Goal: Task Accomplishment & Management: Complete application form

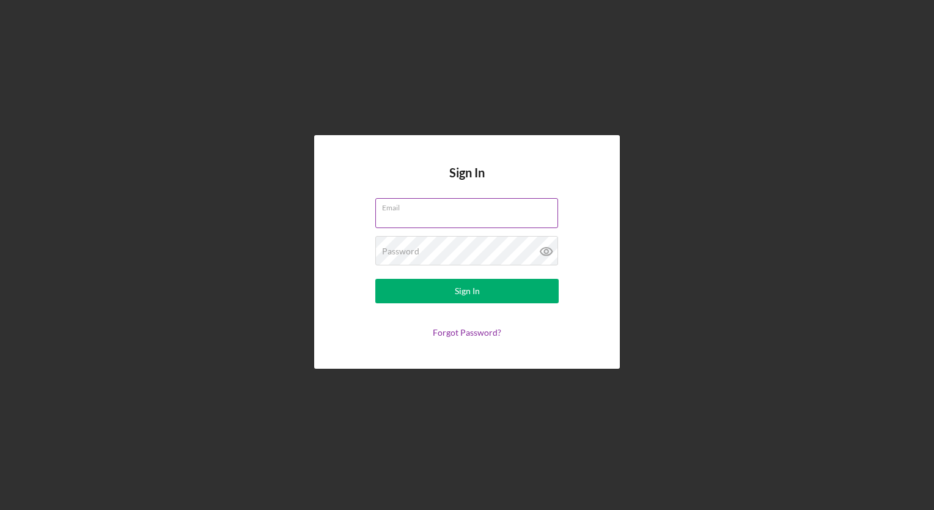
click at [453, 214] on input "Email" at bounding box center [466, 212] width 183 height 29
type input "[EMAIL_ADDRESS][DOMAIN_NAME]"
click at [530, 247] on label "Password" at bounding box center [470, 242] width 176 height 13
click at [546, 251] on icon at bounding box center [546, 251] width 31 height 31
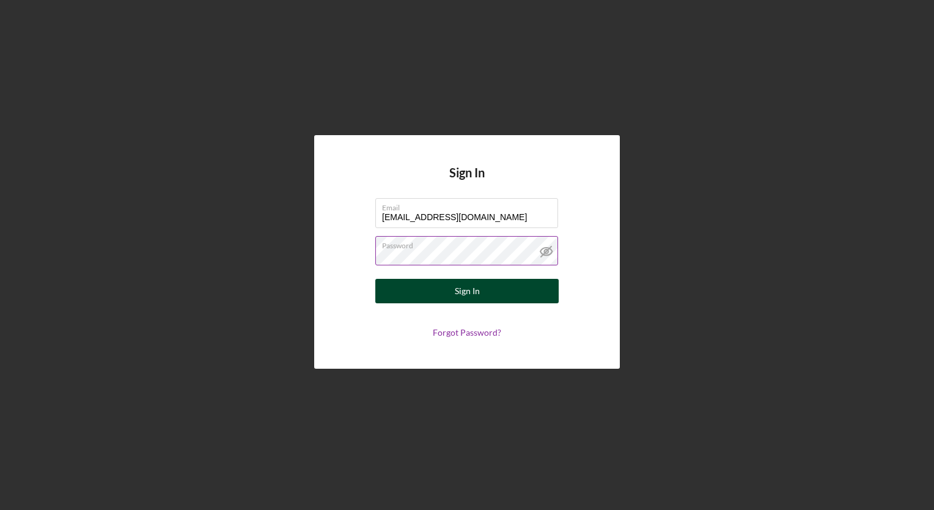
click at [540, 295] on button "Sign In" at bounding box center [466, 291] width 183 height 24
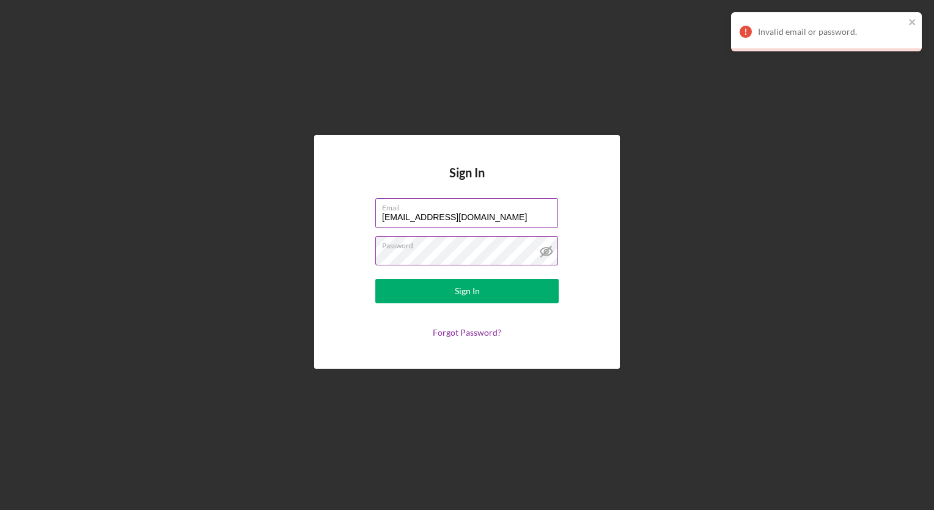
click at [494, 207] on label "Email" at bounding box center [470, 205] width 176 height 13
click at [494, 207] on input "[EMAIL_ADDRESS][DOMAIN_NAME]" at bounding box center [466, 212] width 183 height 29
click at [474, 219] on input "a.jenkins1@yahoo.com" at bounding box center [466, 212] width 183 height 29
drag, startPoint x: 463, startPoint y: 192, endPoint x: 455, endPoint y: 172, distance: 21.9
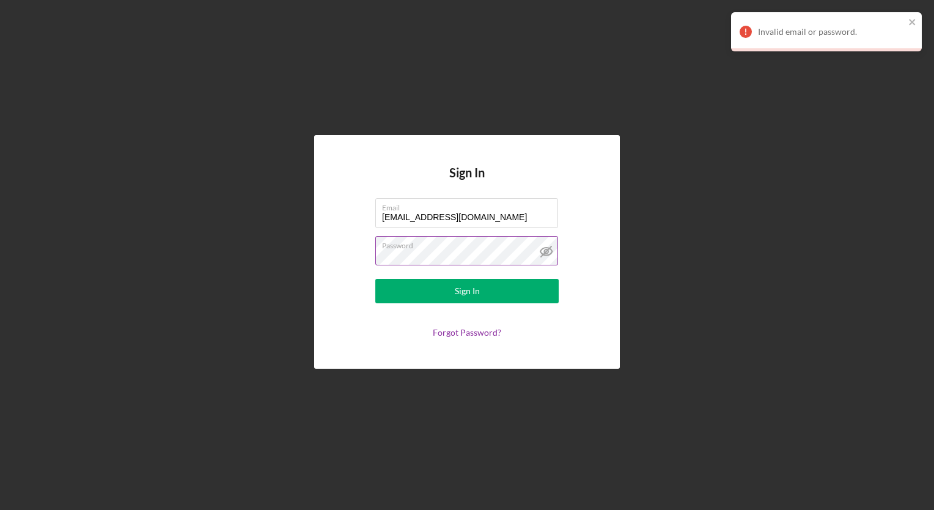
click at [462, 188] on h4 "Sign In" at bounding box center [466, 182] width 35 height 32
click at [472, 219] on input "a.jenkins1@yahoo.com" at bounding box center [466, 212] width 183 height 29
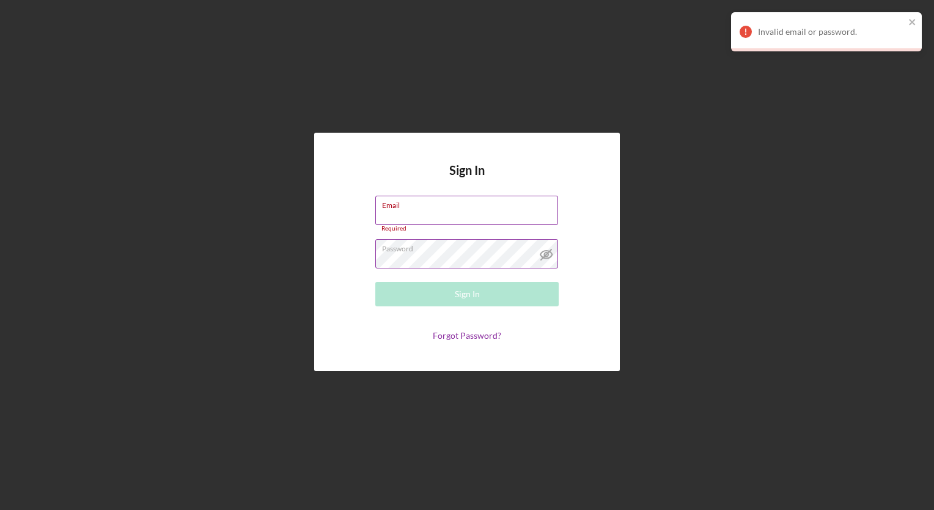
click at [472, 219] on input "Email" at bounding box center [466, 210] width 183 height 29
type input "candttransport1@yahoo.com"
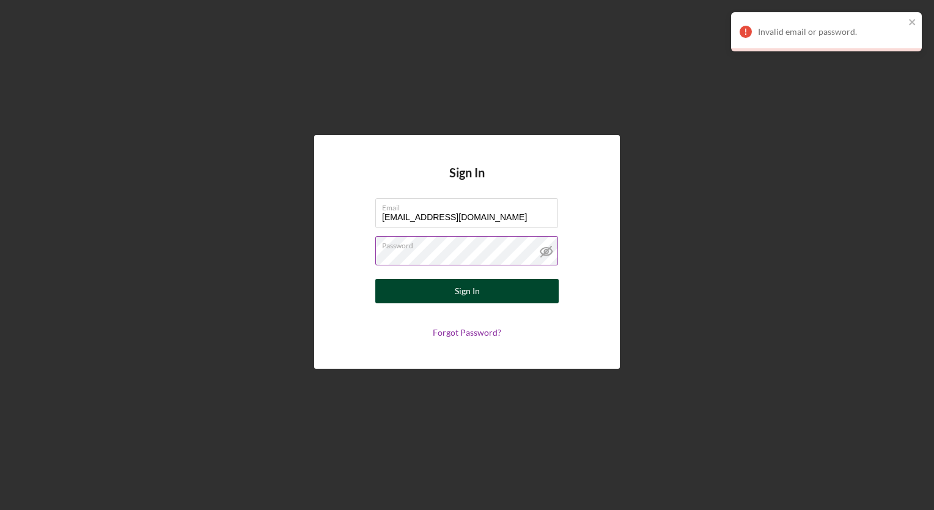
click at [475, 290] on div "Sign In" at bounding box center [467, 291] width 25 height 24
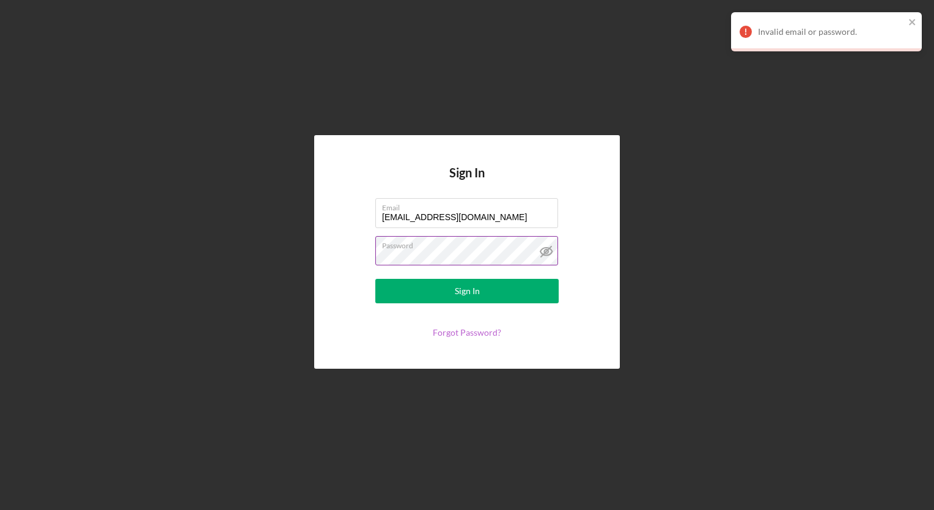
click at [472, 331] on link "Forgot Password?" at bounding box center [467, 332] width 68 height 10
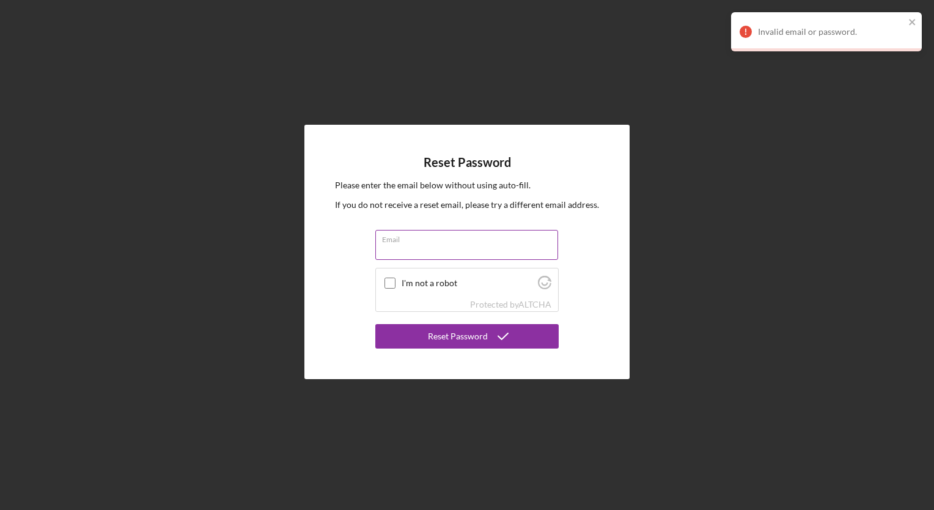
click at [403, 247] on input "Email" at bounding box center [466, 244] width 183 height 29
type input "candttransport1@yahoo.com"
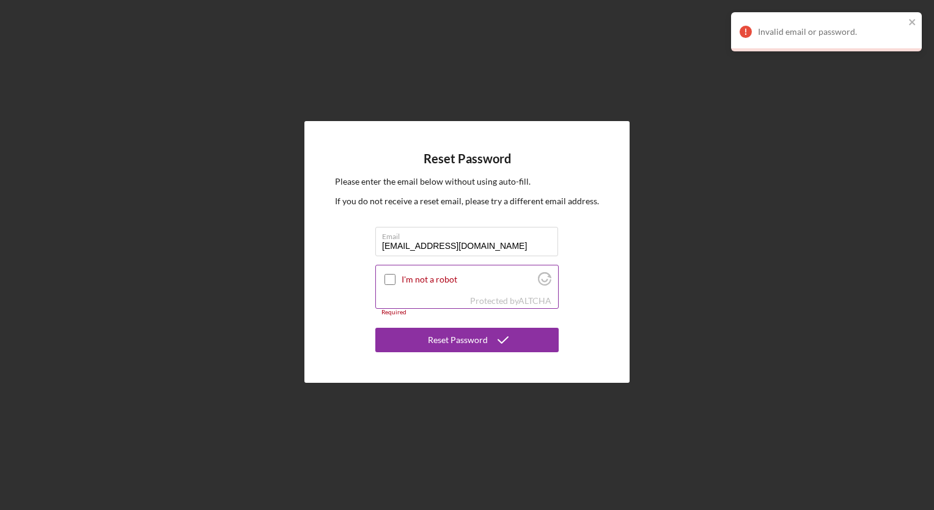
click at [394, 280] on input "I'm not a robot" at bounding box center [389, 279] width 11 height 11
checkbox input "true"
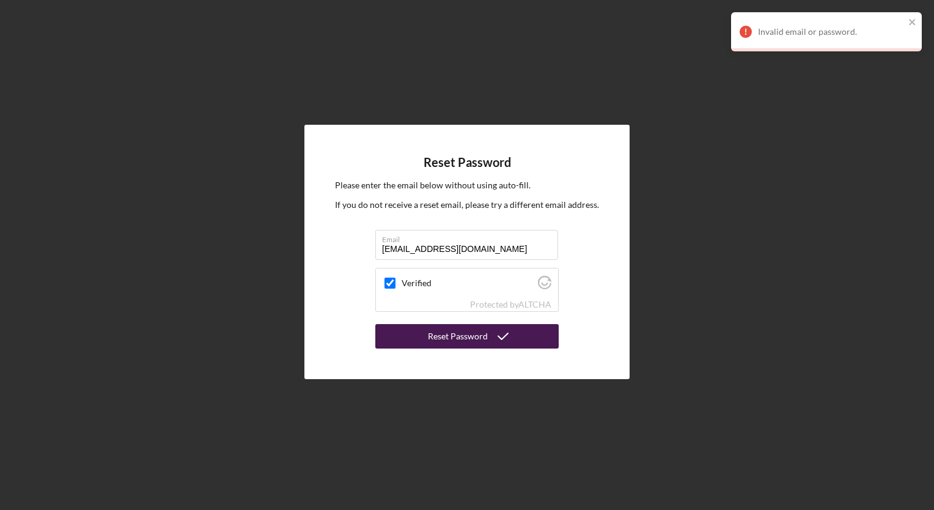
click at [417, 334] on button "Reset Password" at bounding box center [466, 336] width 183 height 24
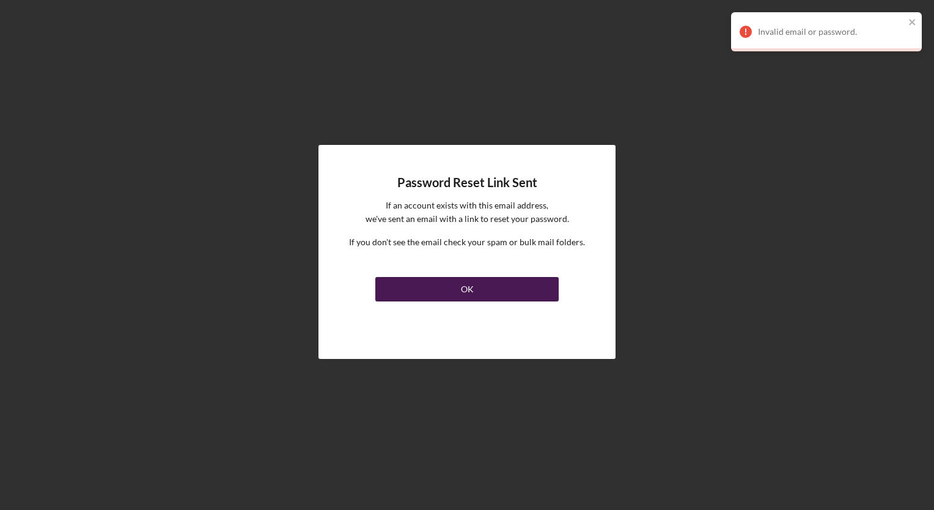
click at [425, 285] on button "OK" at bounding box center [466, 289] width 183 height 24
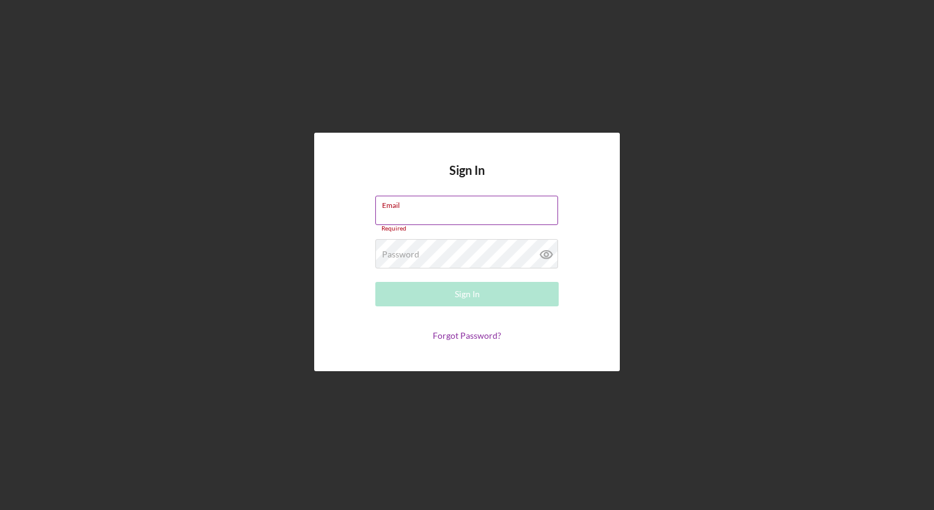
click at [414, 216] on input "Email" at bounding box center [466, 210] width 183 height 29
type input "candttransport1@yahoo.com"
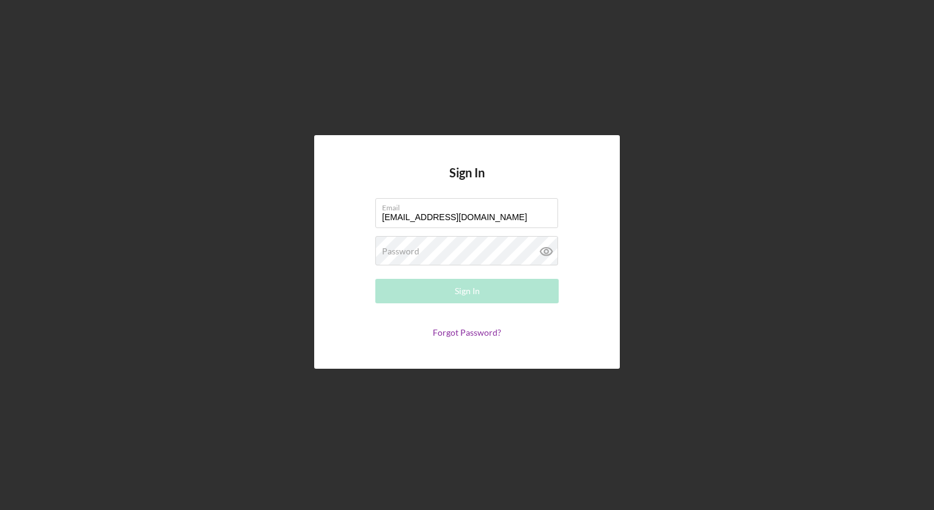
click at [422, 269] on form "Email candttransport1@yahoo.com Password Required Sign In Forgot Password?" at bounding box center [467, 267] width 244 height 139
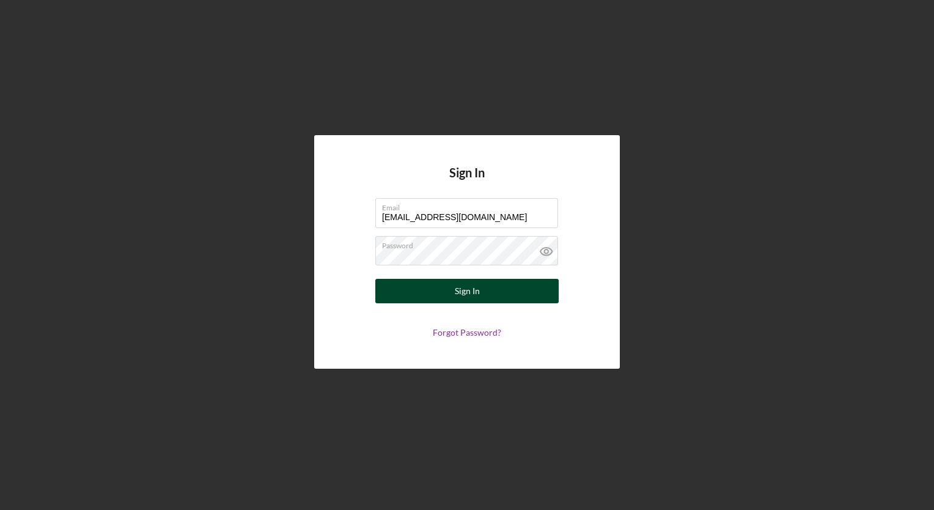
click at [527, 286] on button "Sign In" at bounding box center [466, 291] width 183 height 24
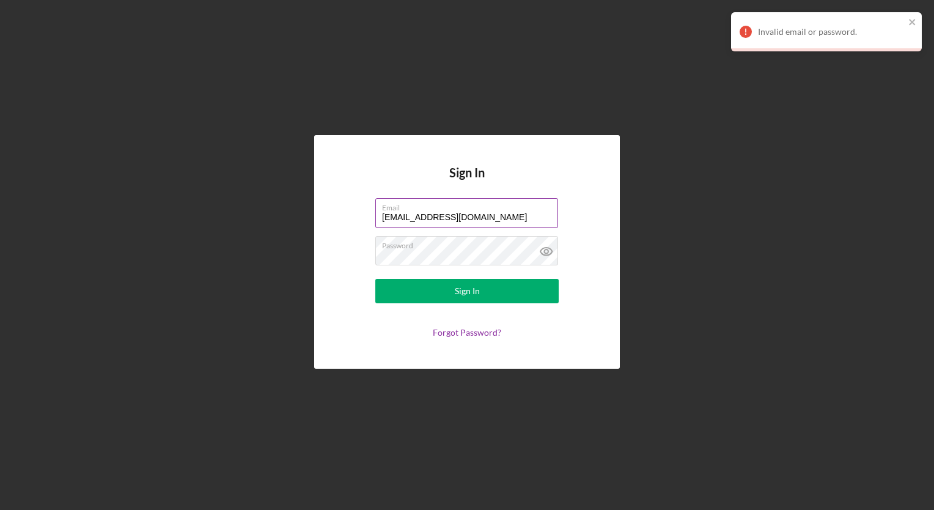
click at [488, 226] on input "[EMAIL_ADDRESS][DOMAIN_NAME]" at bounding box center [466, 212] width 183 height 29
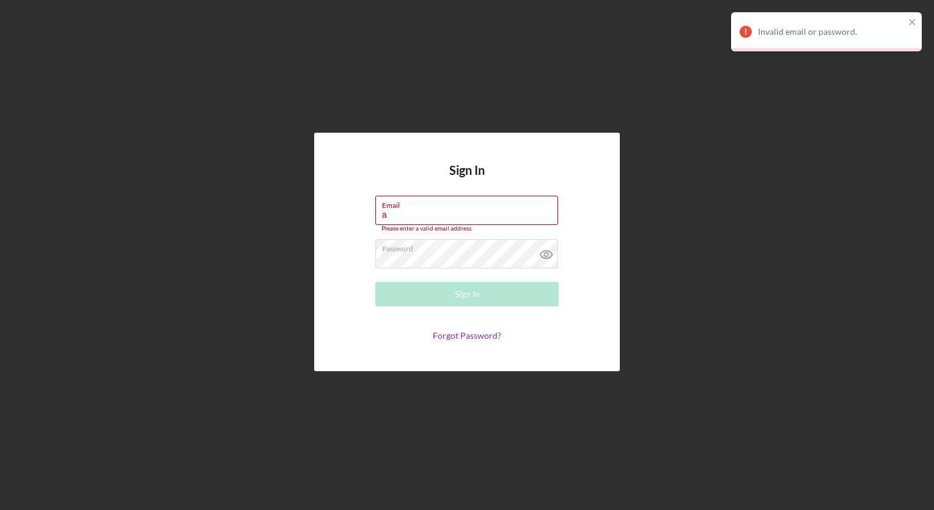
type input "a"
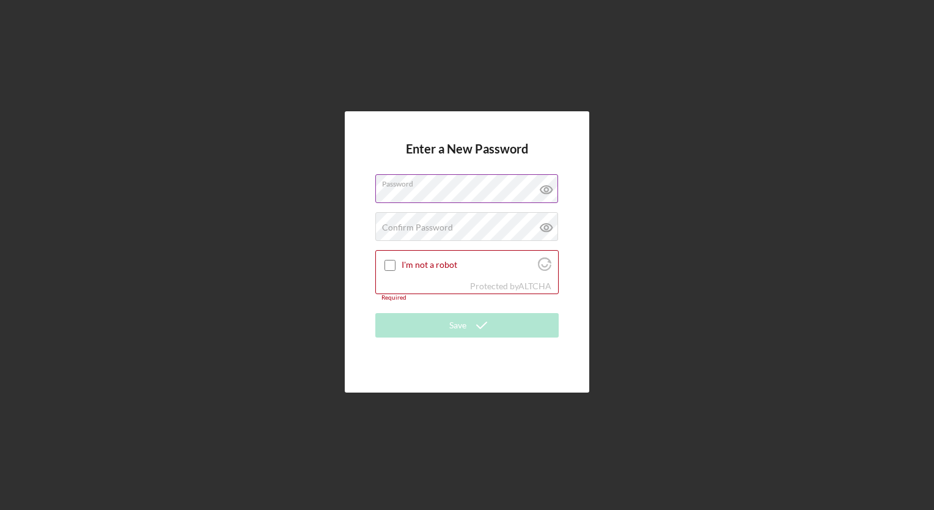
click at [524, 188] on label "Password" at bounding box center [470, 181] width 176 height 13
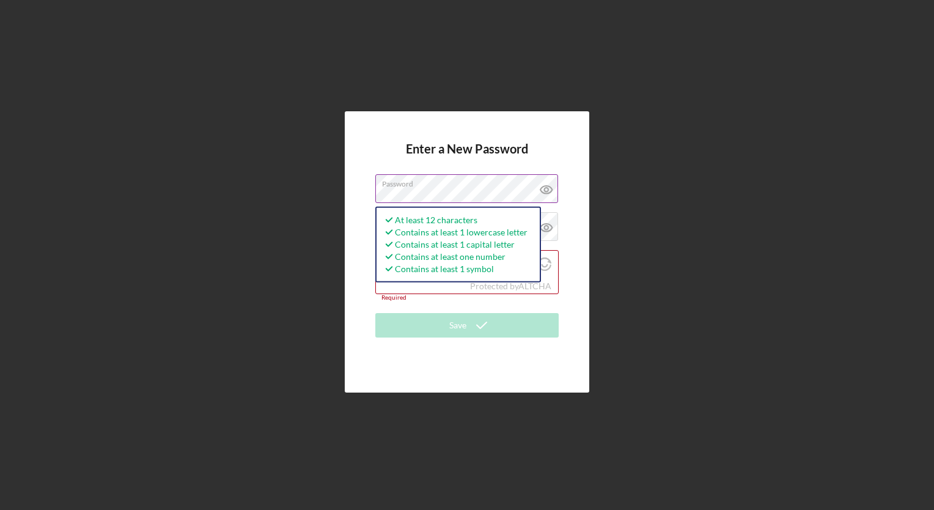
click at [552, 185] on icon at bounding box center [546, 189] width 31 height 31
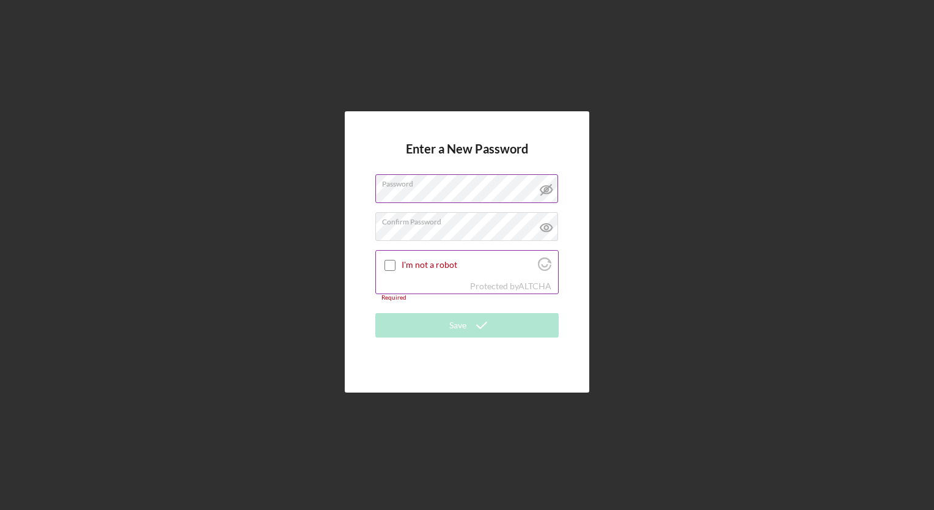
click at [396, 265] on div "I'm not a robot" at bounding box center [467, 265] width 182 height 29
click at [394, 265] on input "I'm not a robot" at bounding box center [389, 265] width 11 height 11
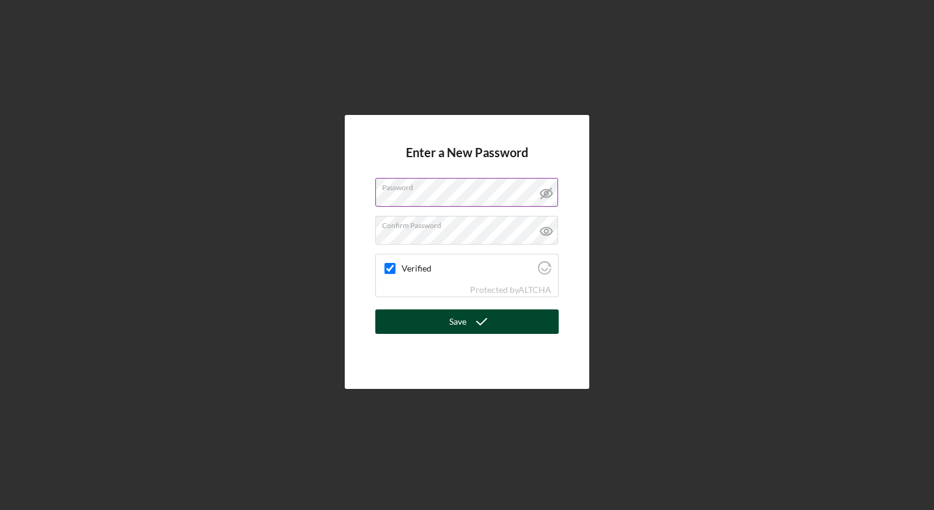
click at [431, 324] on button "Save" at bounding box center [466, 321] width 183 height 24
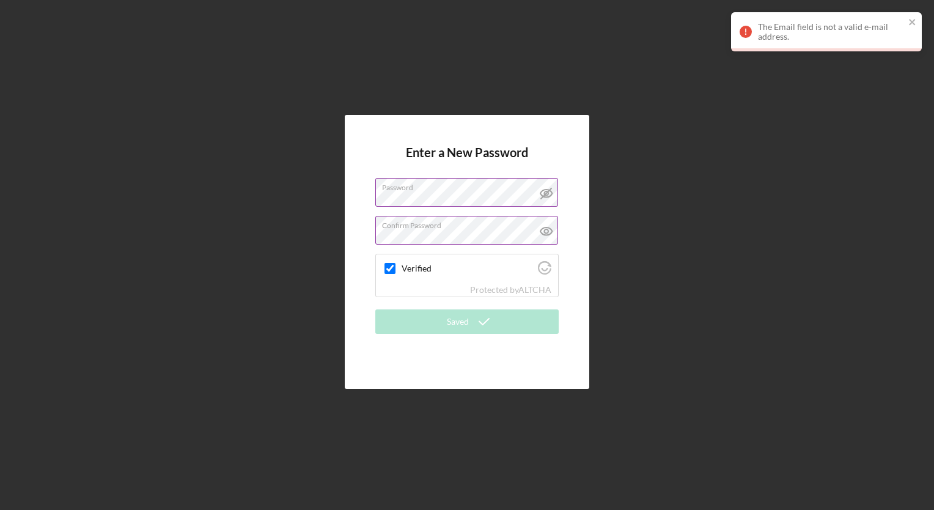
click at [543, 234] on icon at bounding box center [546, 231] width 12 height 8
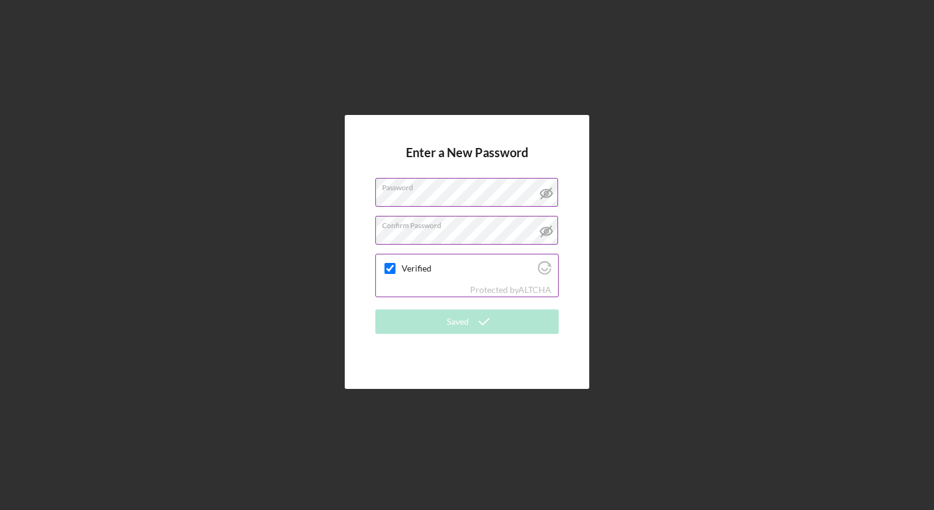
click at [386, 269] on input "Verified" at bounding box center [389, 268] width 11 height 11
checkbox input "true"
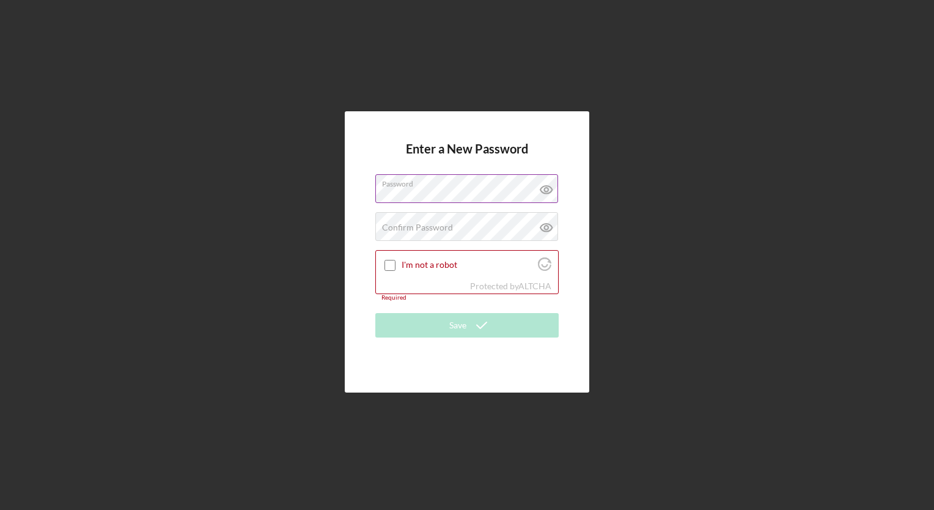
click at [541, 191] on icon at bounding box center [546, 190] width 12 height 8
click at [541, 229] on icon at bounding box center [546, 228] width 12 height 8
click at [387, 260] on input "I'm not a robot" at bounding box center [389, 265] width 11 height 11
checkbox input "true"
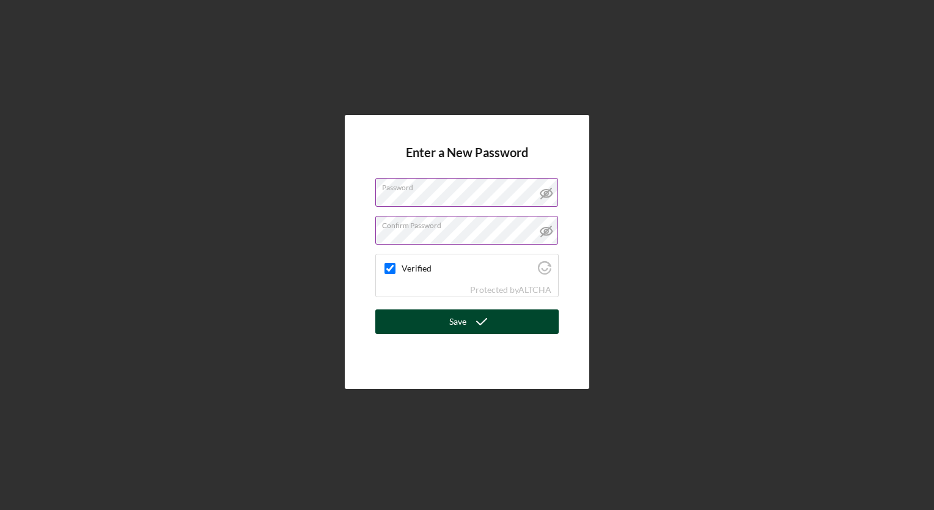
click at [421, 320] on button "Save" at bounding box center [466, 321] width 183 height 24
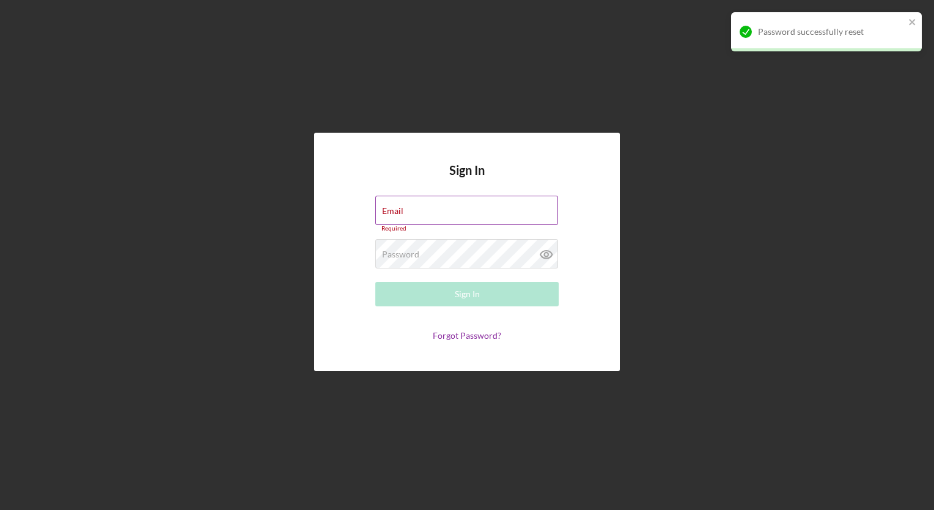
click at [441, 204] on div "Email Required" at bounding box center [466, 214] width 183 height 37
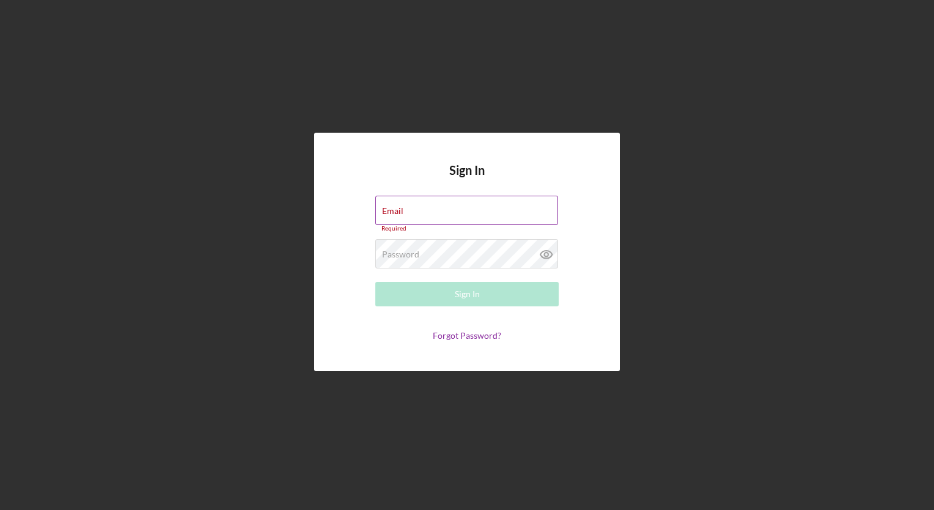
click at [435, 209] on div "Email Required" at bounding box center [466, 214] width 183 height 37
type input "[EMAIL_ADDRESS][DOMAIN_NAME]"
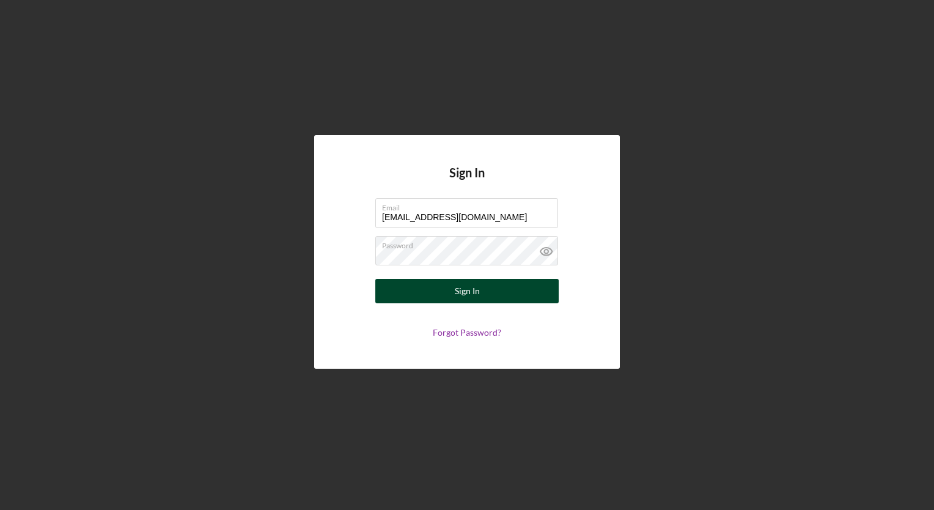
click at [497, 295] on button "Sign In" at bounding box center [466, 291] width 183 height 24
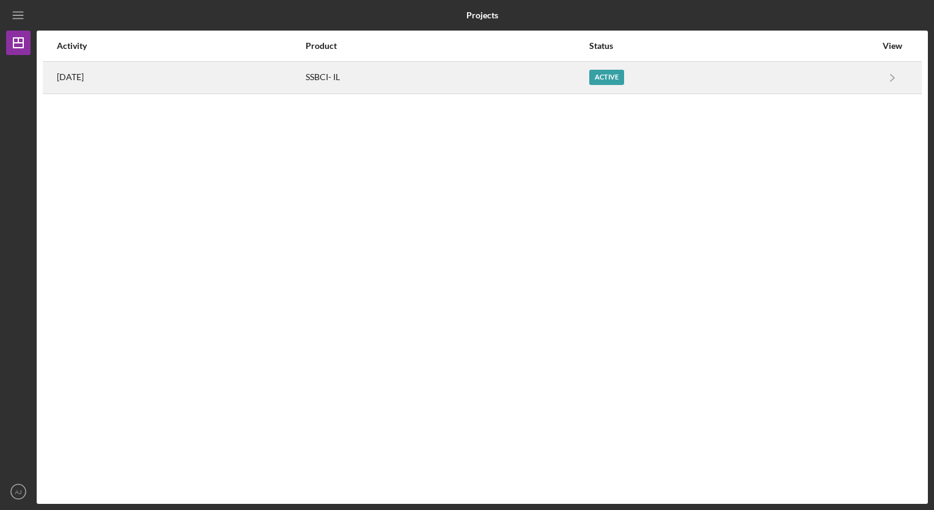
click at [615, 78] on div "Active" at bounding box center [606, 77] width 35 height 15
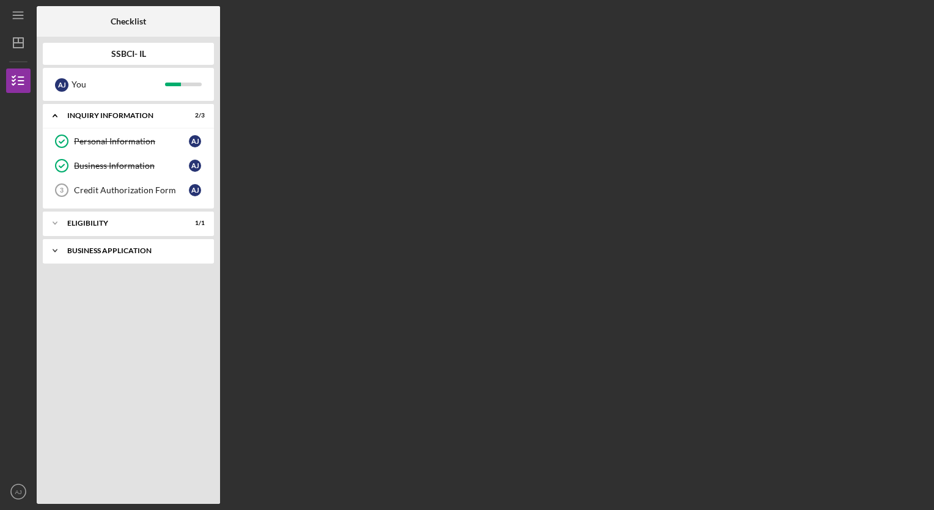
click at [137, 247] on div "Business Application" at bounding box center [132, 250] width 131 height 7
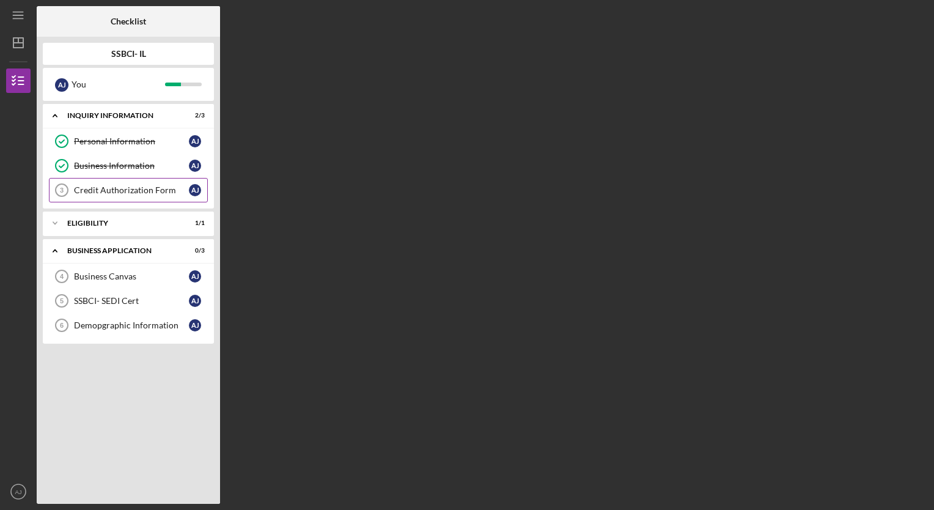
click at [135, 190] on div "Credit Authorization Form" at bounding box center [131, 190] width 115 height 10
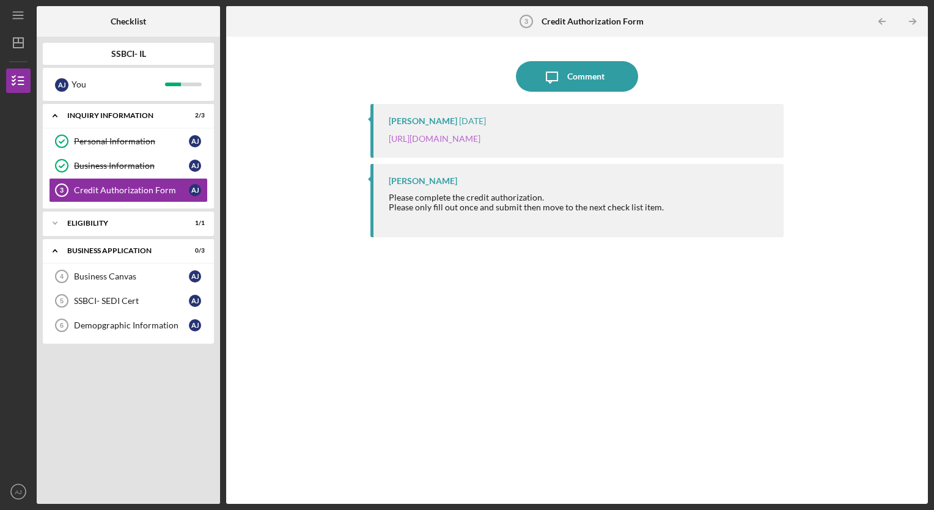
click at [452, 141] on link "[URL][DOMAIN_NAME]" at bounding box center [435, 138] width 92 height 10
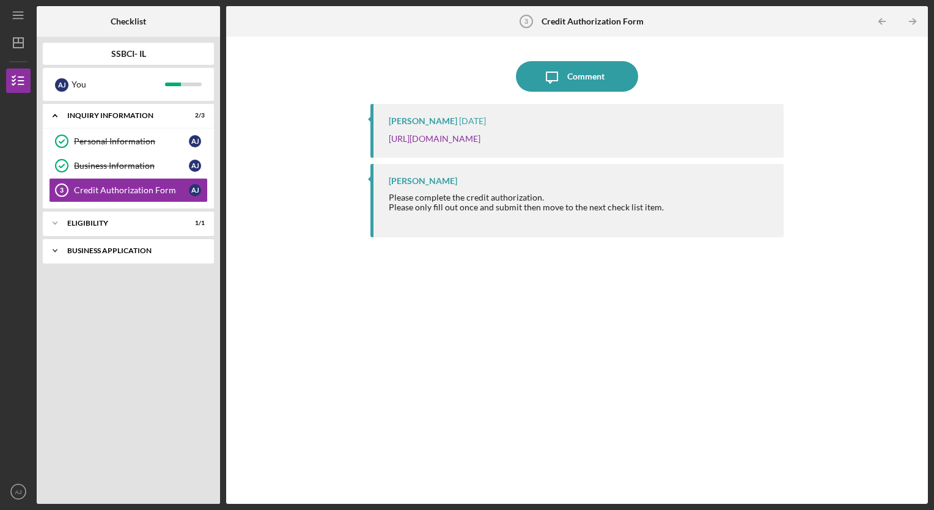
click at [154, 248] on div "Business Application" at bounding box center [132, 250] width 131 height 7
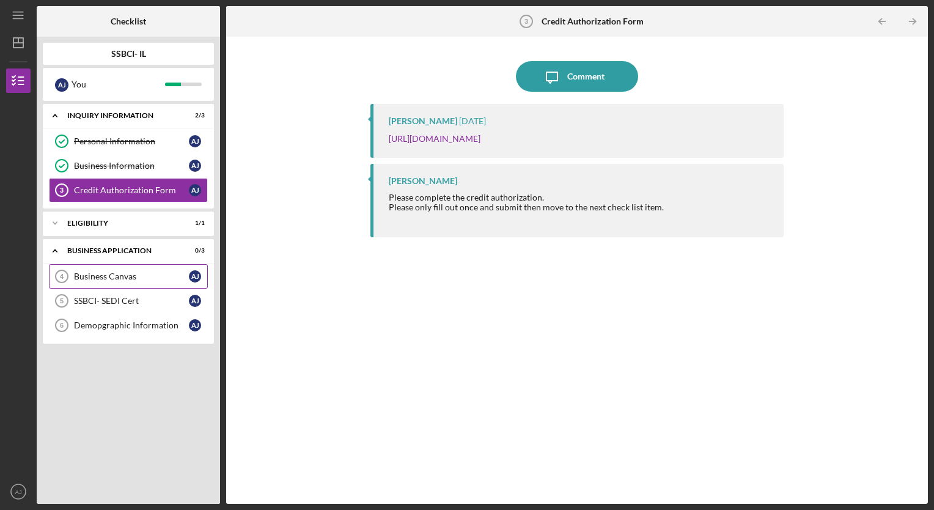
click at [152, 279] on div "Business Canvas" at bounding box center [131, 276] width 115 height 10
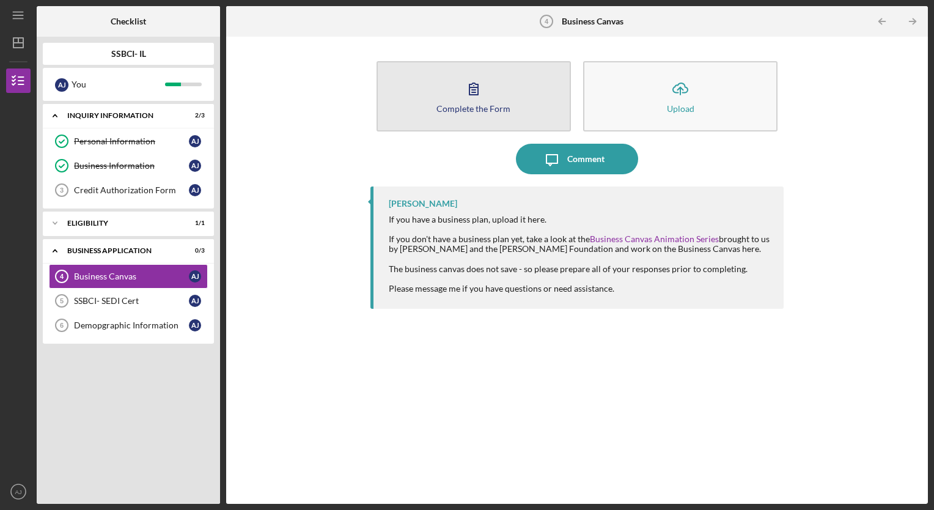
click at [515, 99] on button "Complete the Form Form" at bounding box center [473, 96] width 194 height 70
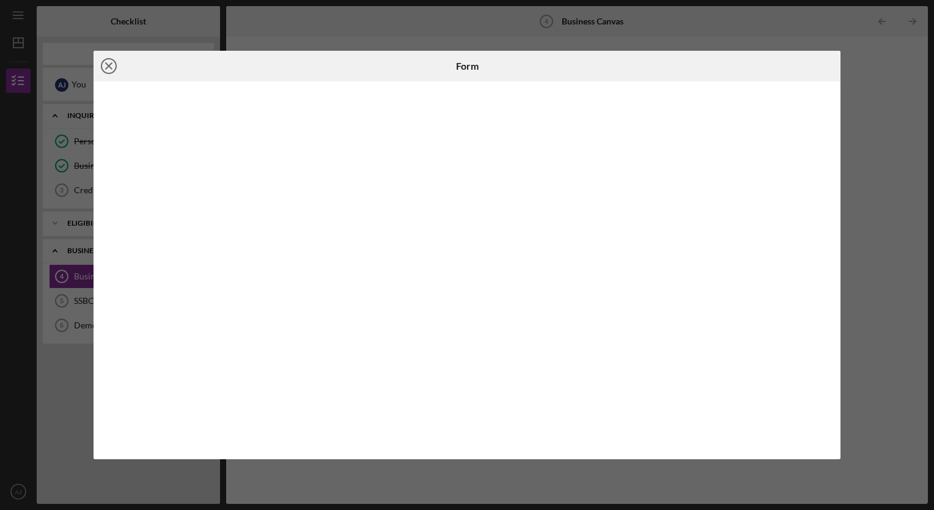
click at [109, 70] on icon "Icon/Close" at bounding box center [108, 66] width 31 height 31
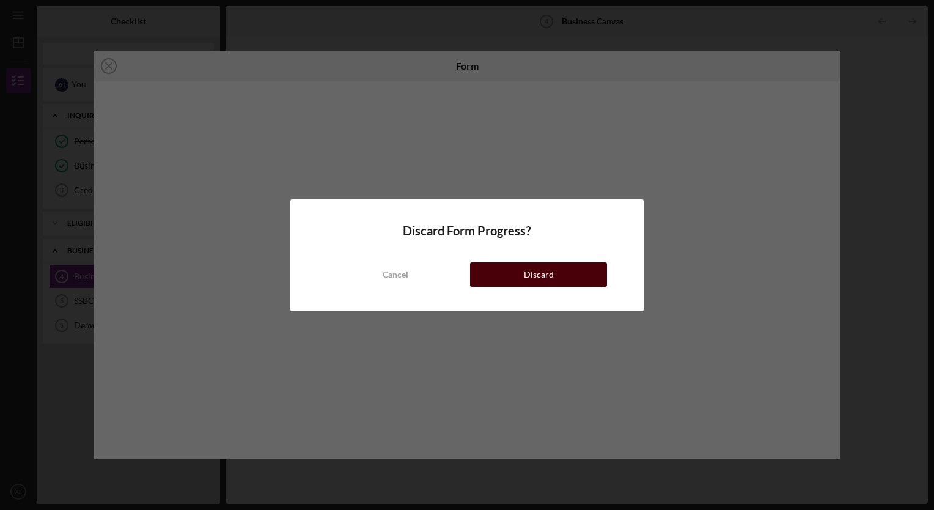
click at [538, 286] on div "Cancel Discard" at bounding box center [467, 262] width 280 height 49
click at [540, 269] on div "Discard" at bounding box center [539, 274] width 30 height 24
